Goal: Task Accomplishment & Management: Manage account settings

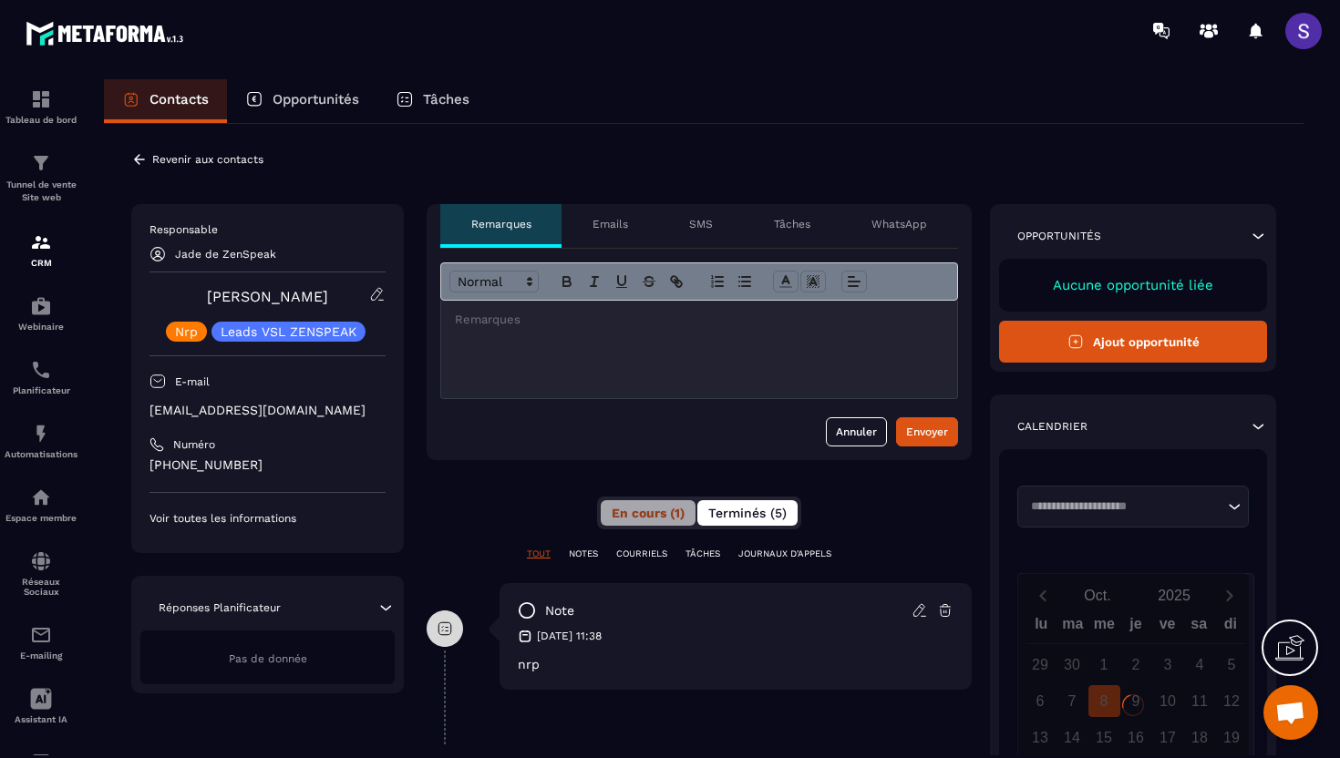
click at [743, 508] on span "Terminés (5)" at bounding box center [747, 513] width 78 height 15
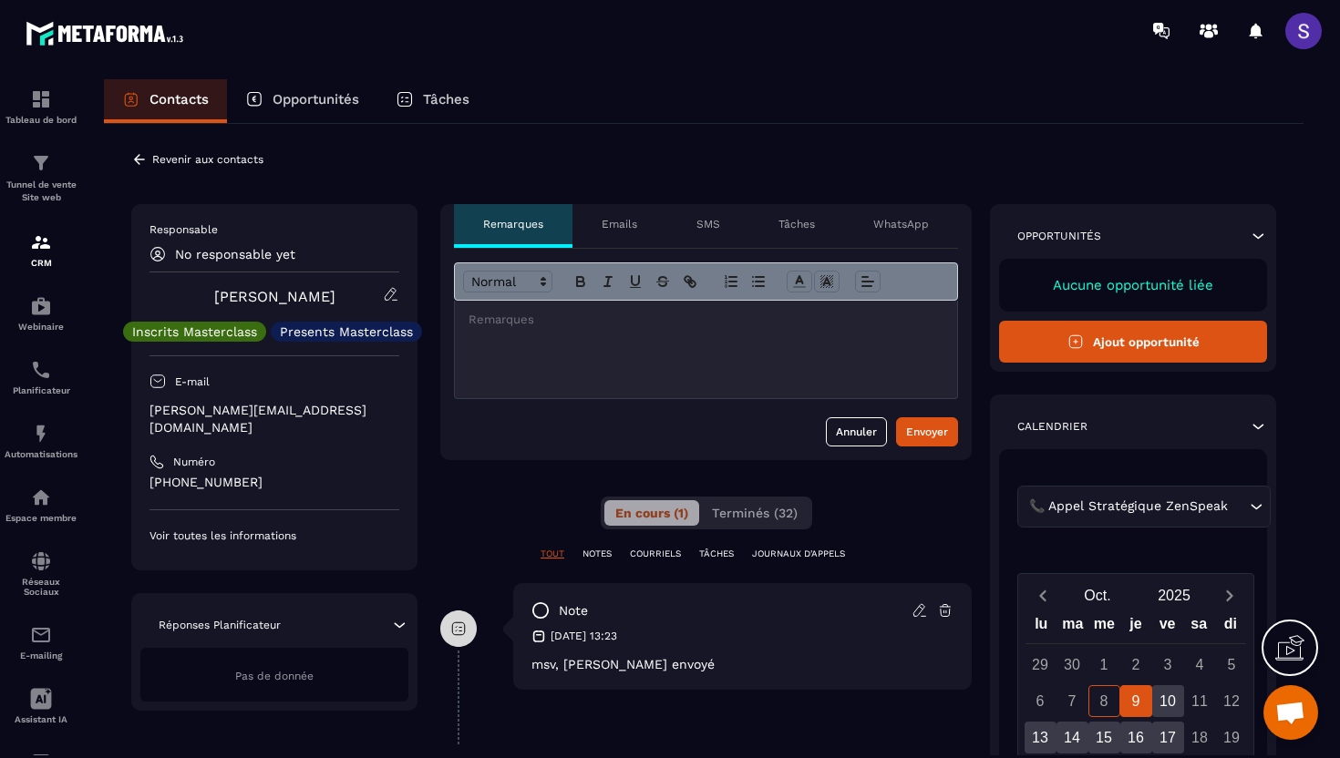
click at [1309, 15] on span at bounding box center [1303, 31] width 36 height 36
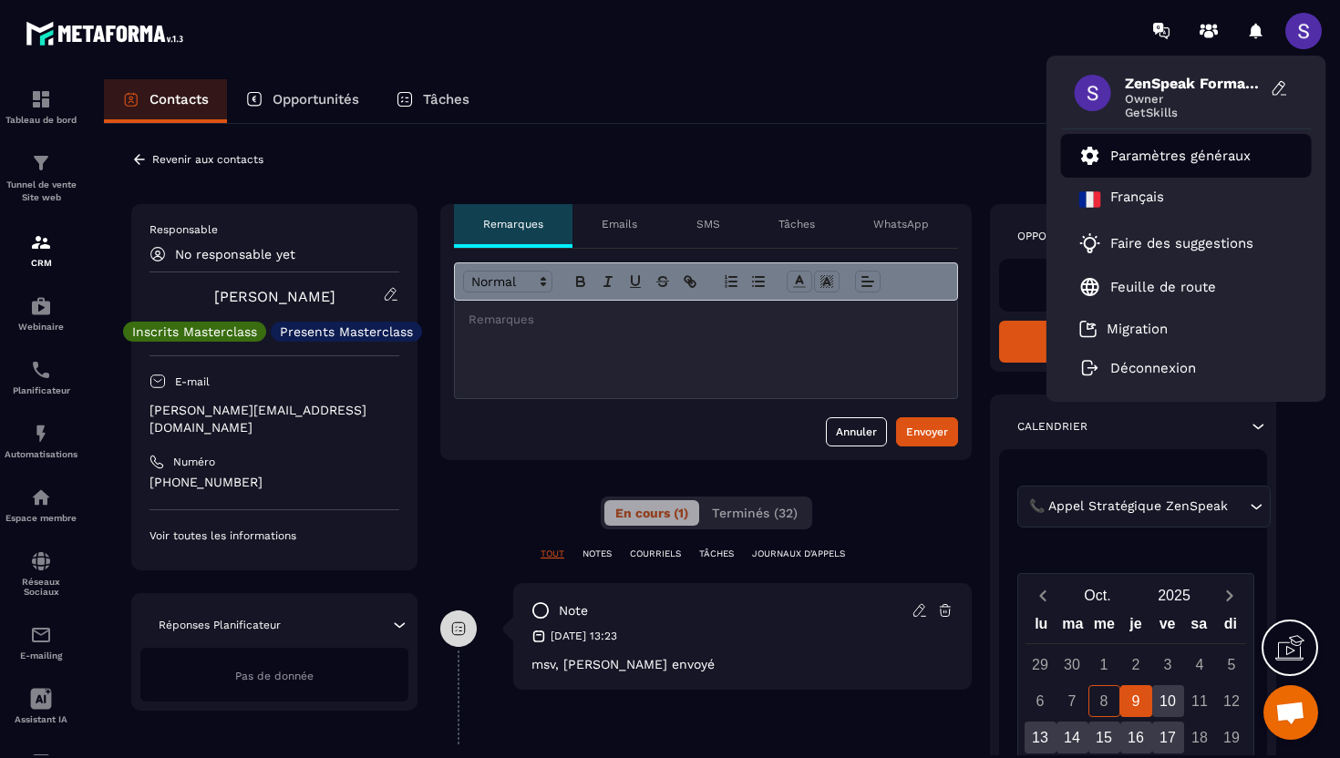
click at [1166, 162] on p "Paramètres généraux" at bounding box center [1180, 156] width 140 height 16
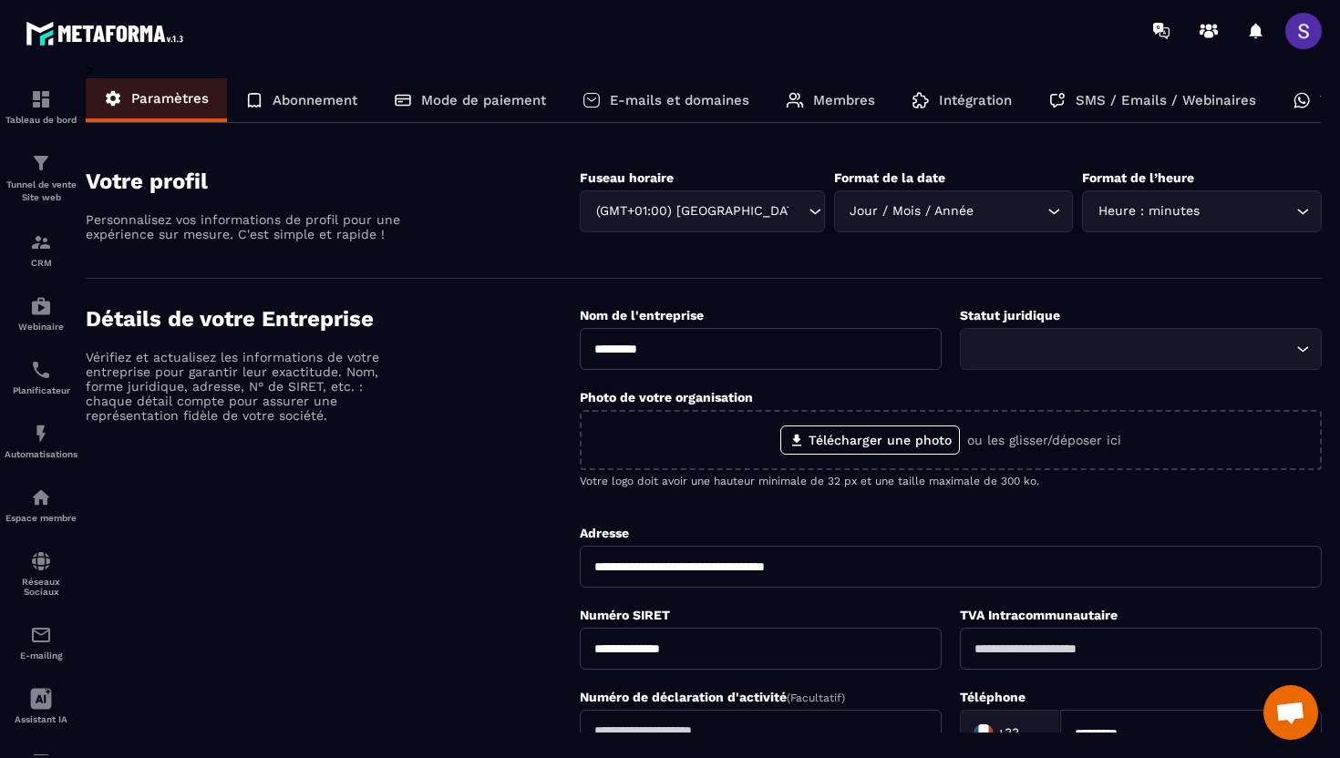
click at [1138, 98] on p "SMS / Emails / Webinaires" at bounding box center [1165, 100] width 180 height 16
